Goal: Task Accomplishment & Management: Manage account settings

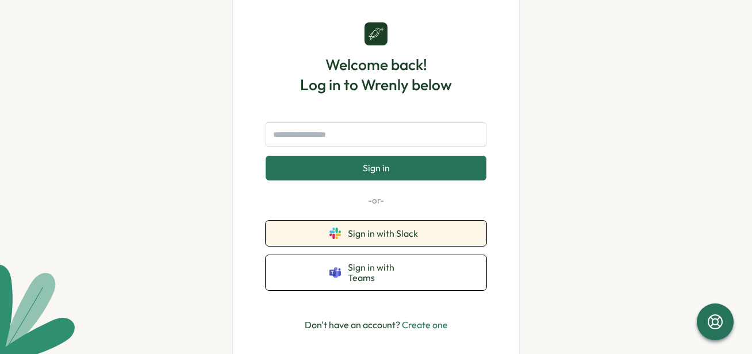
click at [398, 237] on span "Sign in with Slack" at bounding box center [385, 233] width 75 height 10
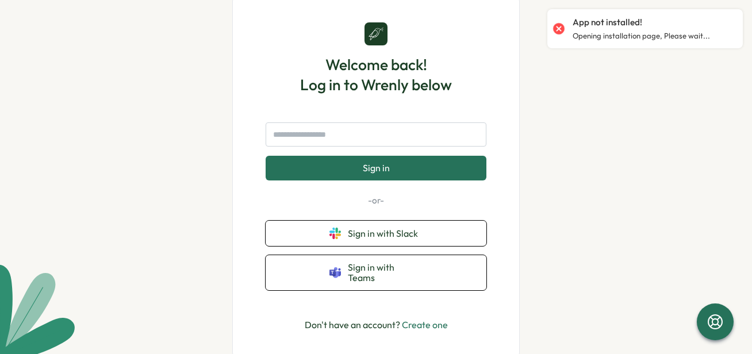
click at [556, 26] on div at bounding box center [559, 29] width 16 height 16
click at [543, 181] on div "Welcome back! Log in to Wrenly below Sign in -or- Sign in with Slack Sign in wi…" at bounding box center [376, 177] width 752 height 354
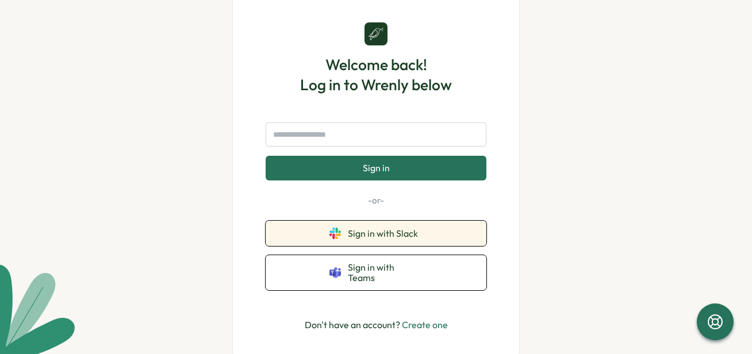
click at [393, 239] on span "Sign in with Slack" at bounding box center [385, 233] width 75 height 10
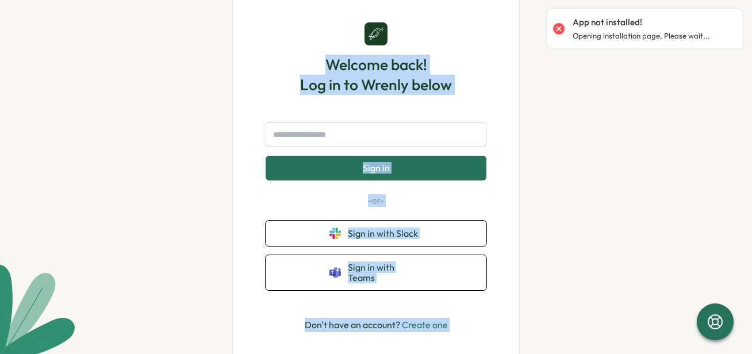
drag, startPoint x: 554, startPoint y: 24, endPoint x: 515, endPoint y: 49, distance: 45.8
click at [515, 49] on div "Welcome back! Log in to Wrenly below Sign in -or- Sign in with Slack Sign in wi…" at bounding box center [376, 177] width 752 height 354
